Goal: Task Accomplishment & Management: Manage account settings

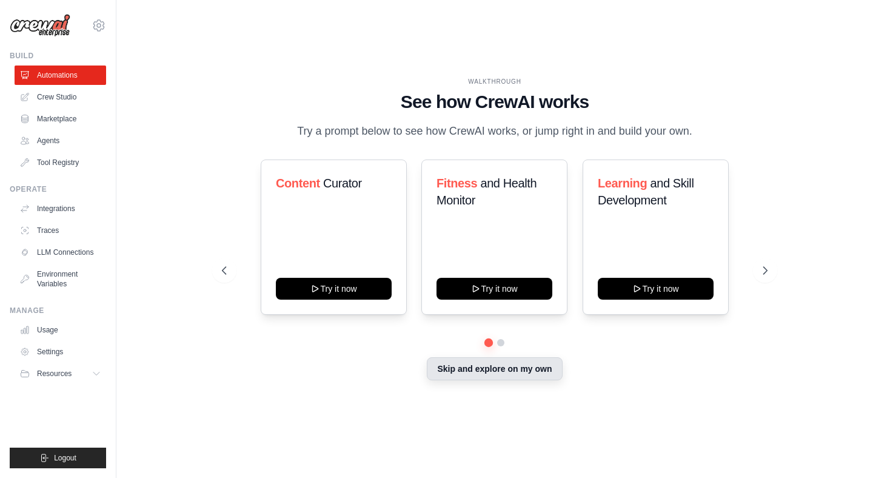
click at [512, 368] on button "Skip and explore on my own" at bounding box center [494, 368] width 135 height 23
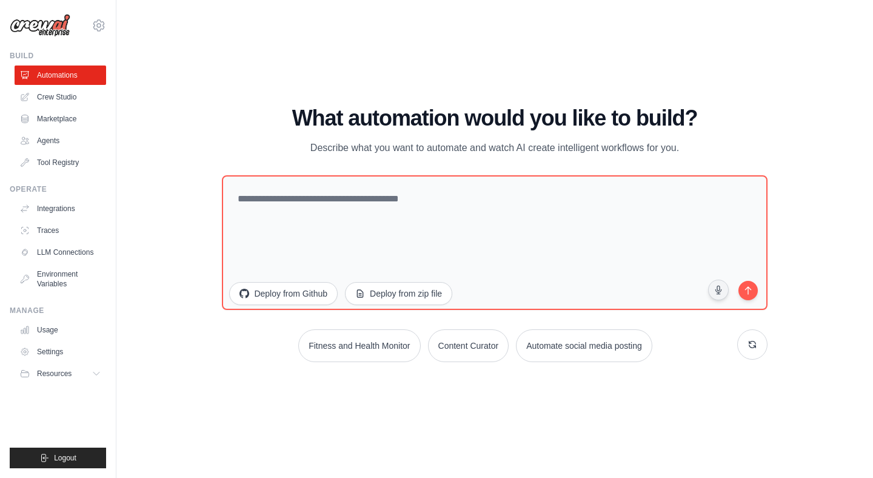
click at [53, 22] on img at bounding box center [40, 25] width 61 height 23
click at [101, 24] on icon at bounding box center [99, 25] width 15 height 15
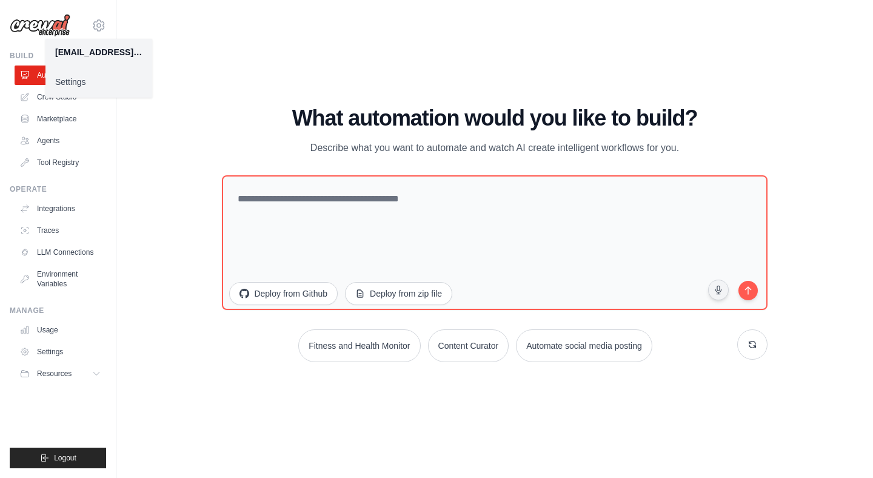
click at [82, 80] on link "Settings" at bounding box center [98, 82] width 107 height 22
